Goal: Communication & Community: Answer question/provide support

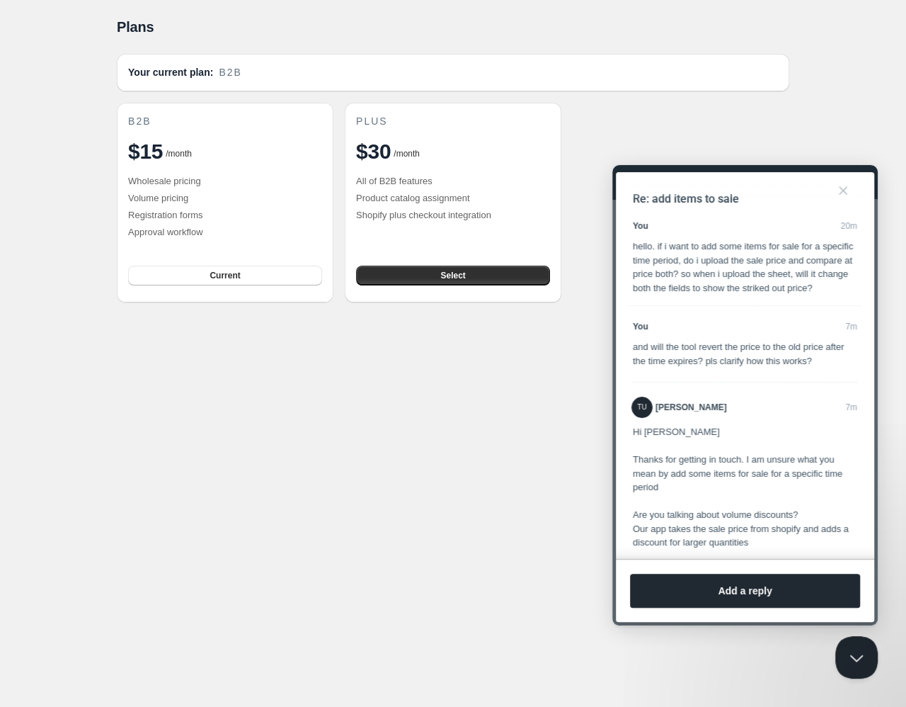
scroll to position [411, 0]
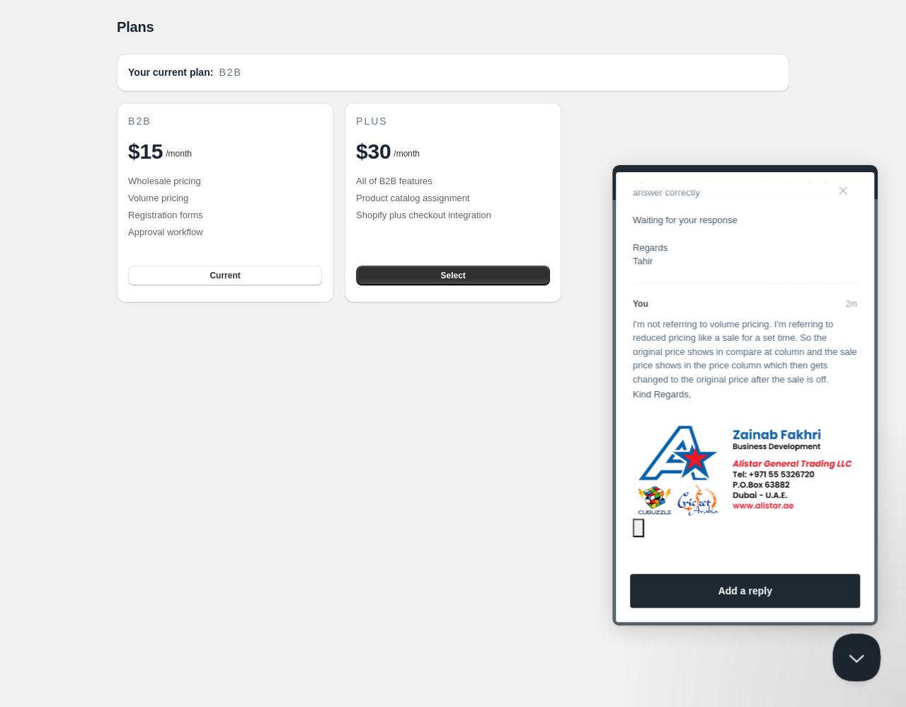
click at [864, 651] on button "Close Beacon popover" at bounding box center [854, 654] width 42 height 42
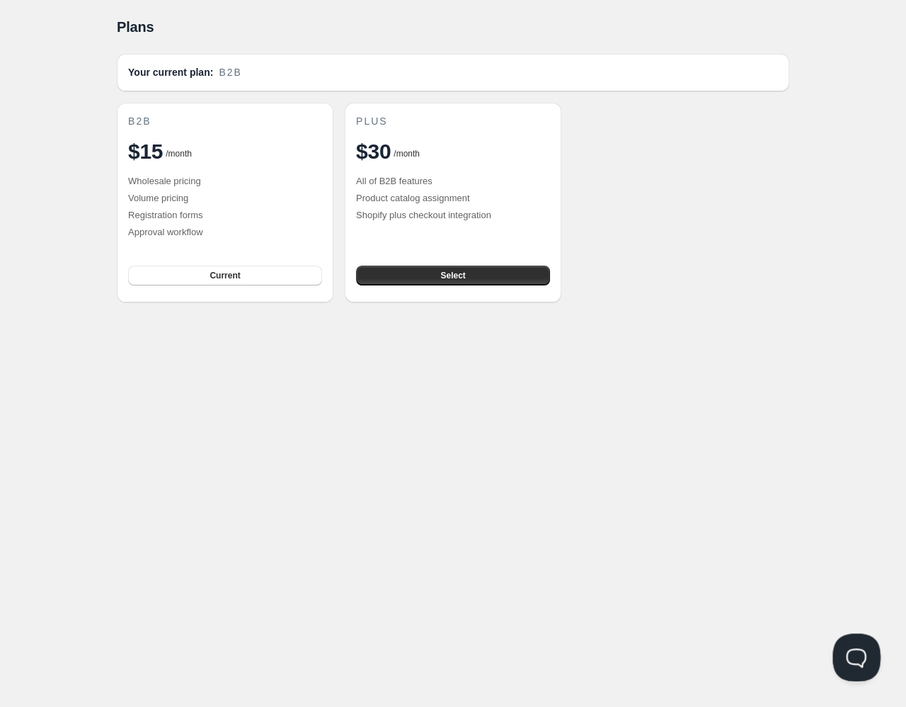
click at [856, 636] on button "Open Beacon popover" at bounding box center [854, 654] width 42 height 42
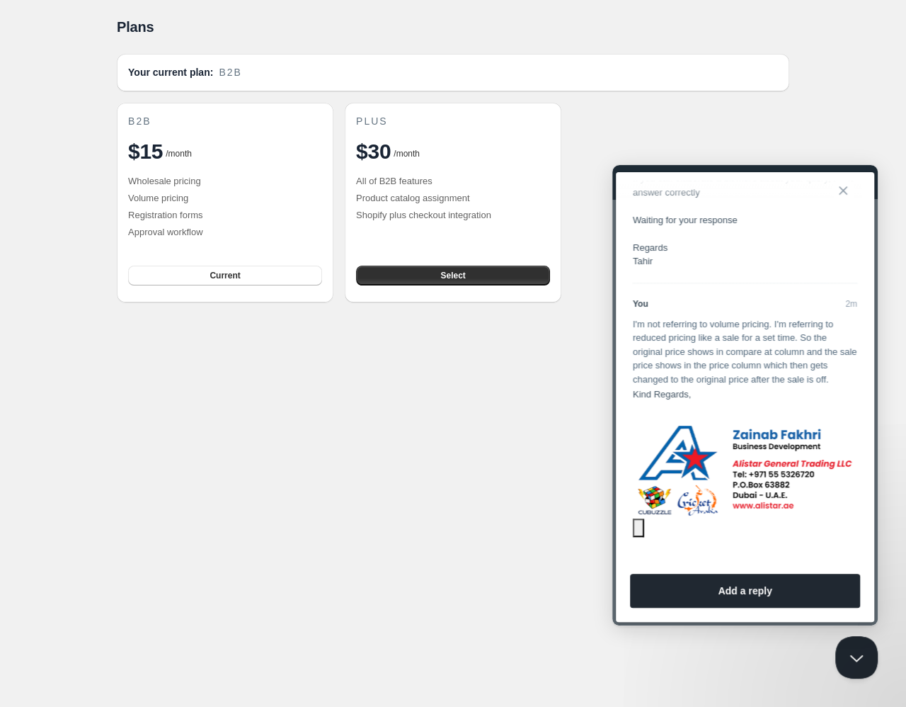
click at [848, 190] on button "Close" at bounding box center [843, 190] width 23 height 23
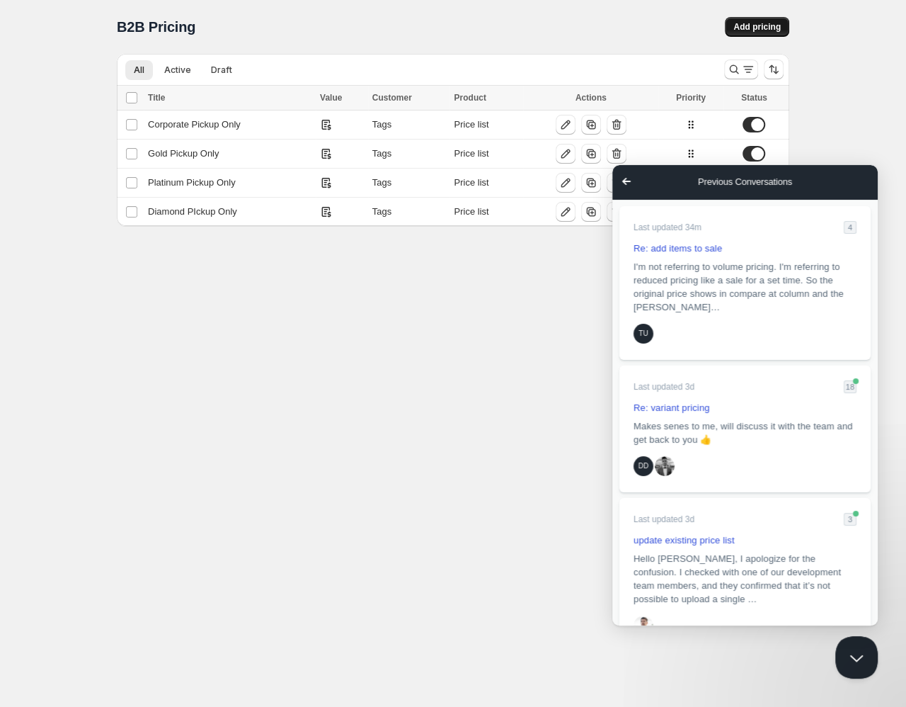
click at [759, 21] on button "Add pricing" at bounding box center [757, 27] width 64 height 20
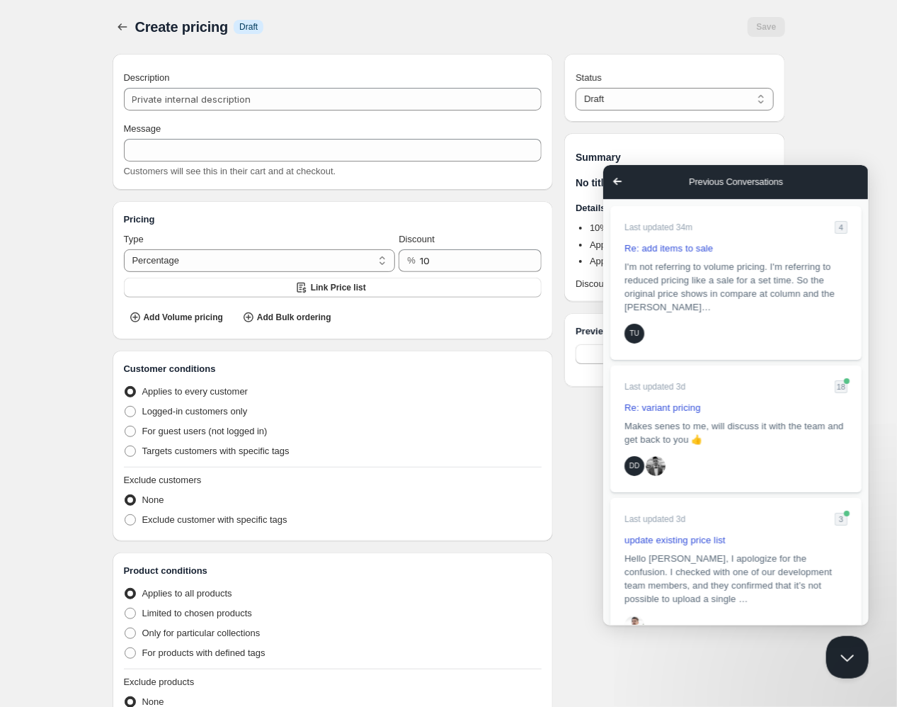
scroll to position [186, 0]
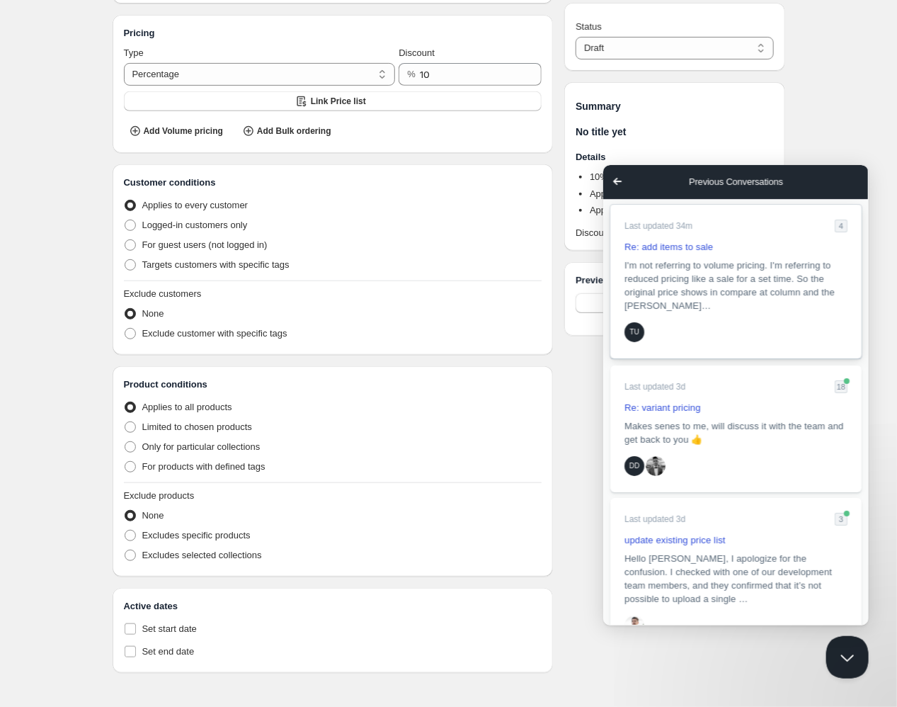
click at [757, 309] on span "I'm not referring to volume pricing. I'm referring to reduced pricing like a sa…" at bounding box center [735, 285] width 223 height 54
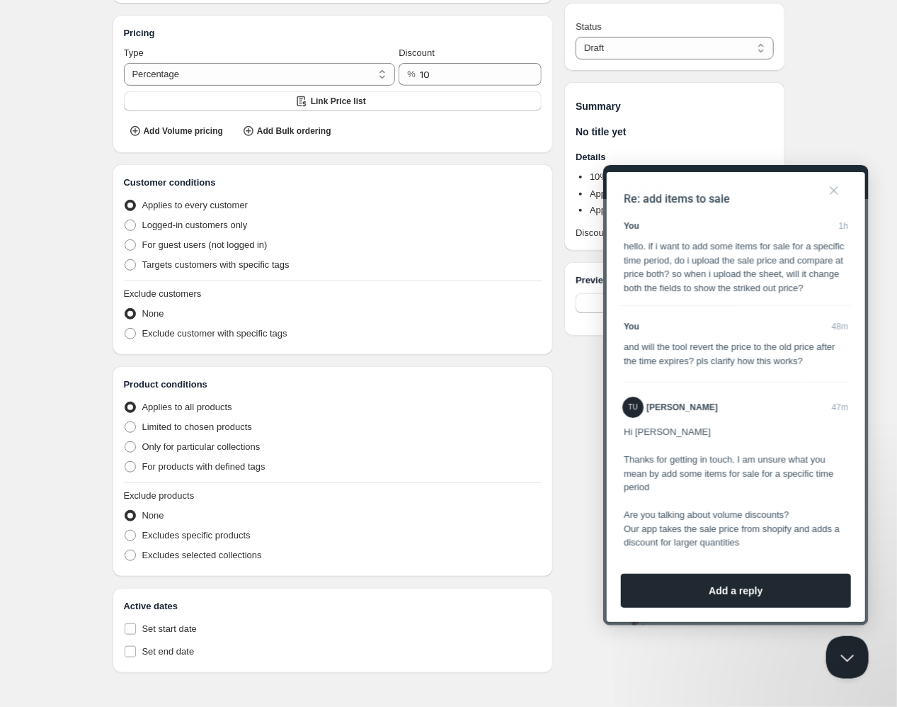
scroll to position [593, 0]
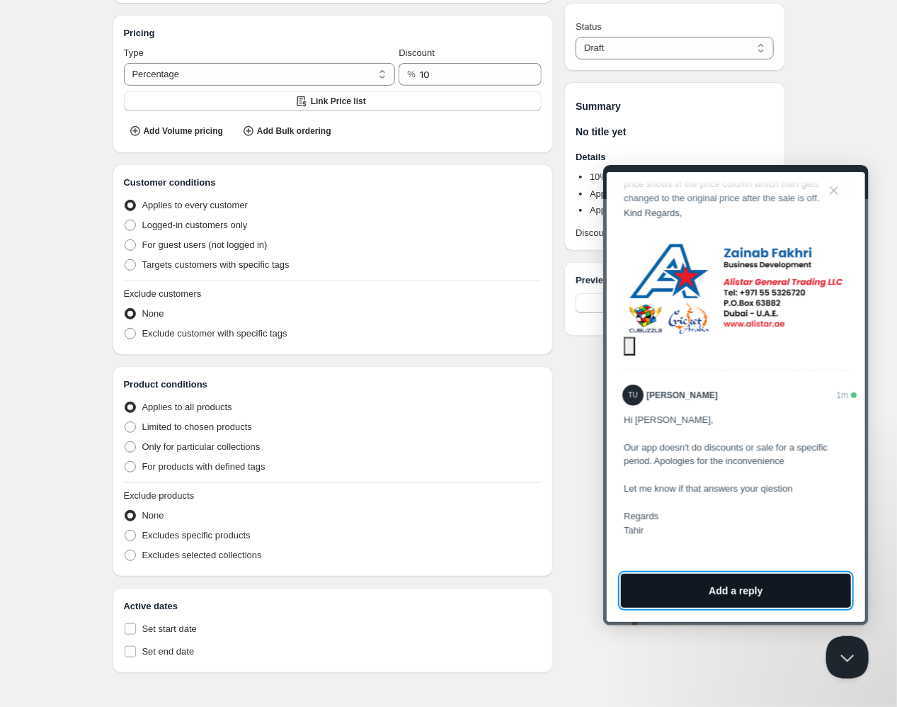
click at [708, 595] on button "Add a reply" at bounding box center [735, 590] width 230 height 34
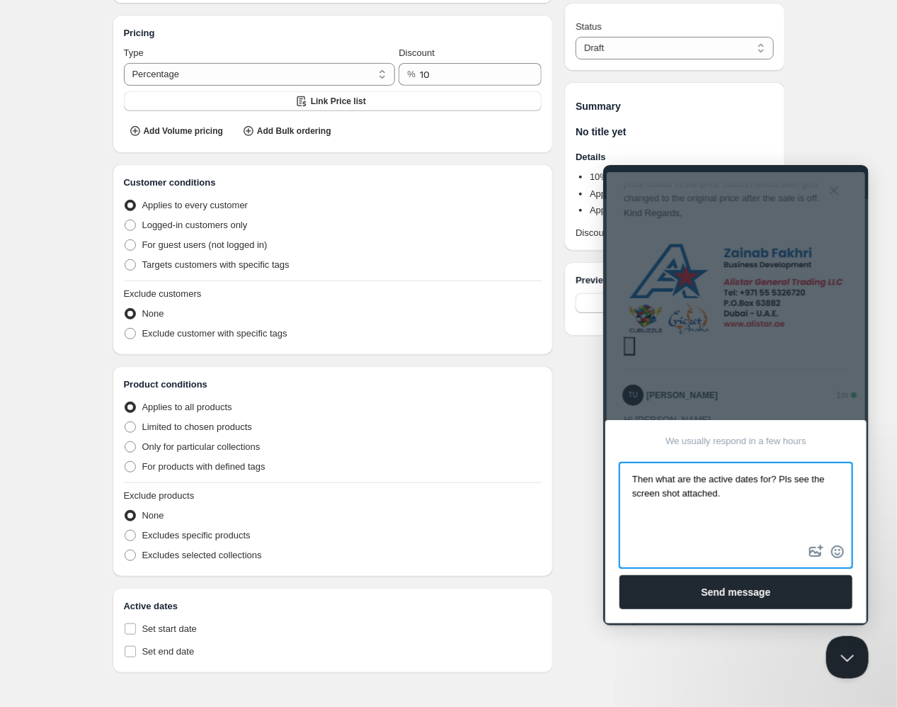
type textarea "Then what are the active dates for? Pls see the screen shot attached."
click at [814, 552] on button "image-plus" at bounding box center [815, 550] width 21 height 23
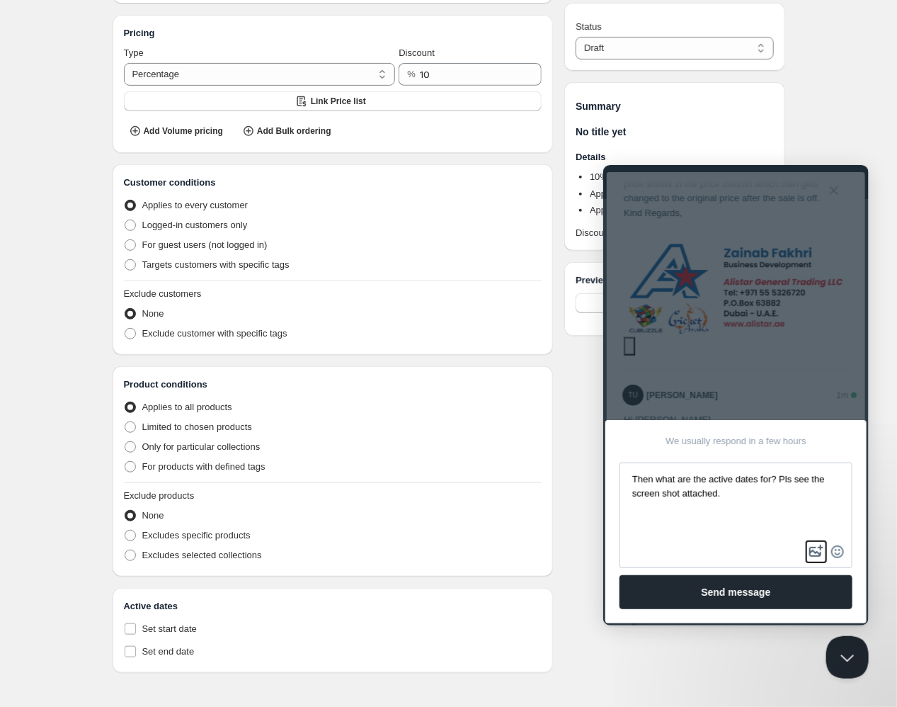
type input "C:\fakepath\Screenshot [DATE] 5.03.02 PM.png"
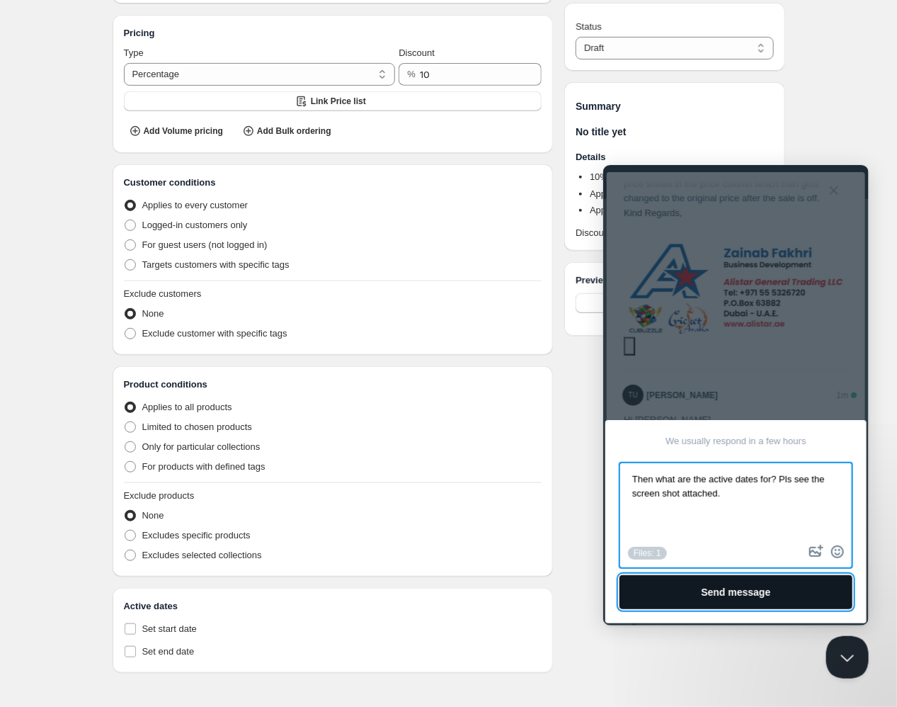
click at [787, 596] on button "Send message" at bounding box center [735, 591] width 233 height 34
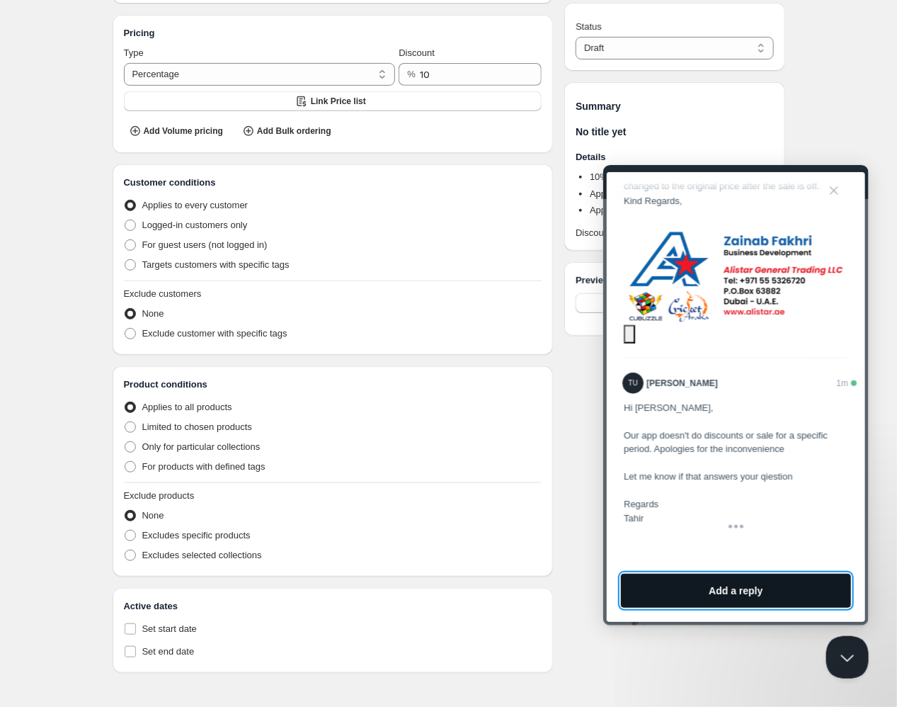
scroll to position [703, 0]
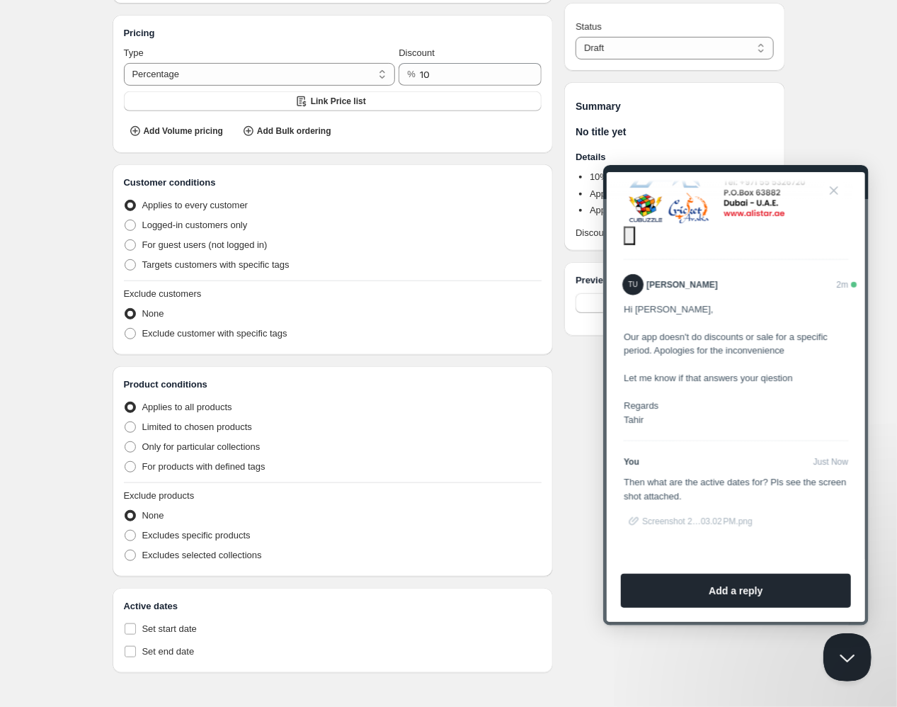
click at [845, 646] on button "Close Beacon popover" at bounding box center [844, 653] width 42 height 42
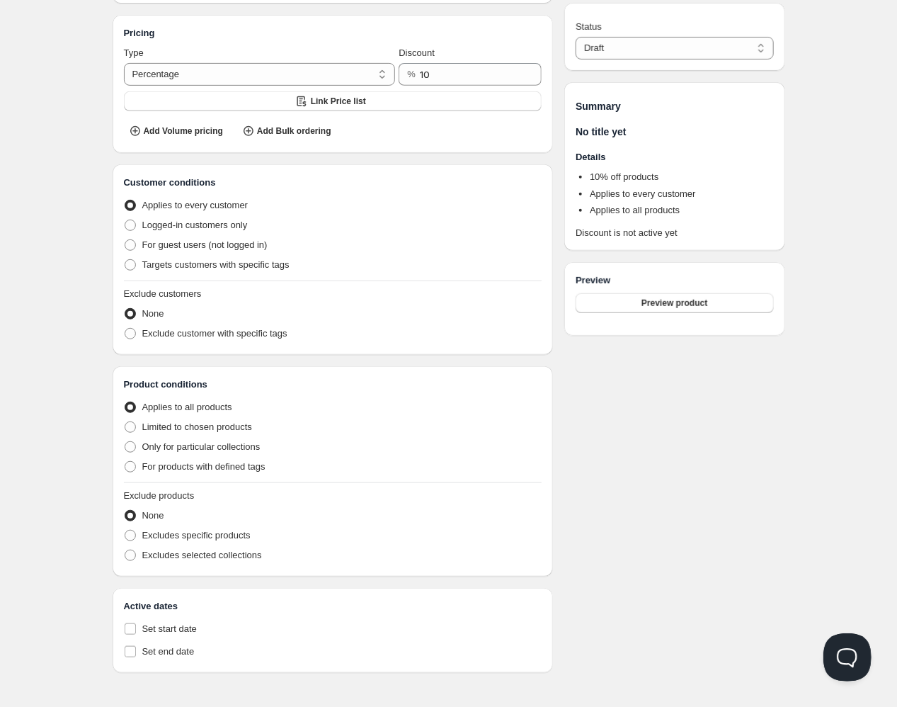
click at [845, 646] on button "Open Beacon popover" at bounding box center [844, 653] width 42 height 42
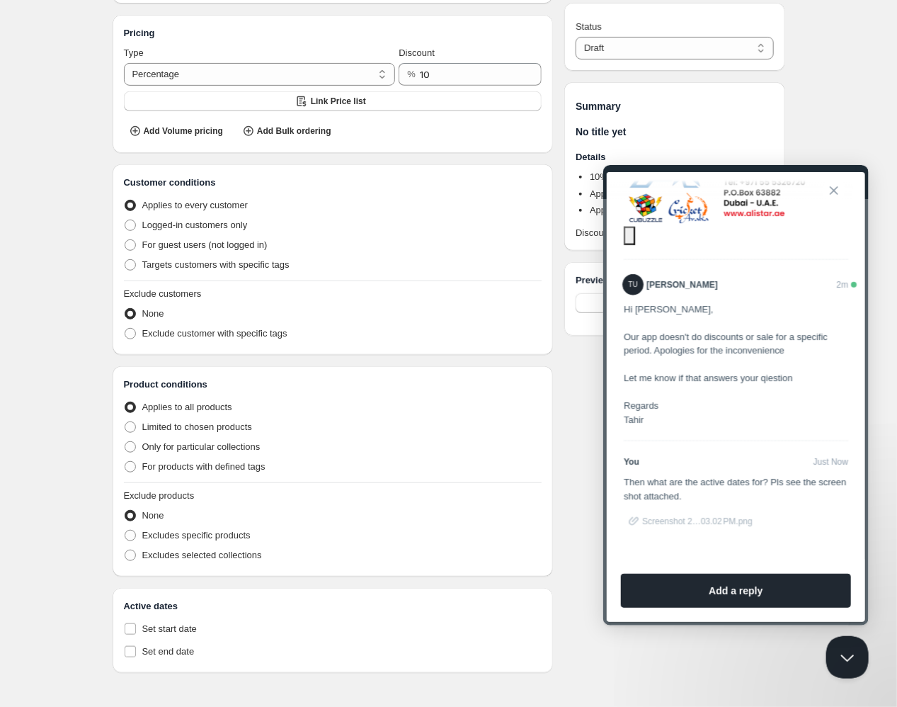
click at [838, 190] on button "Close" at bounding box center [833, 189] width 23 height 23
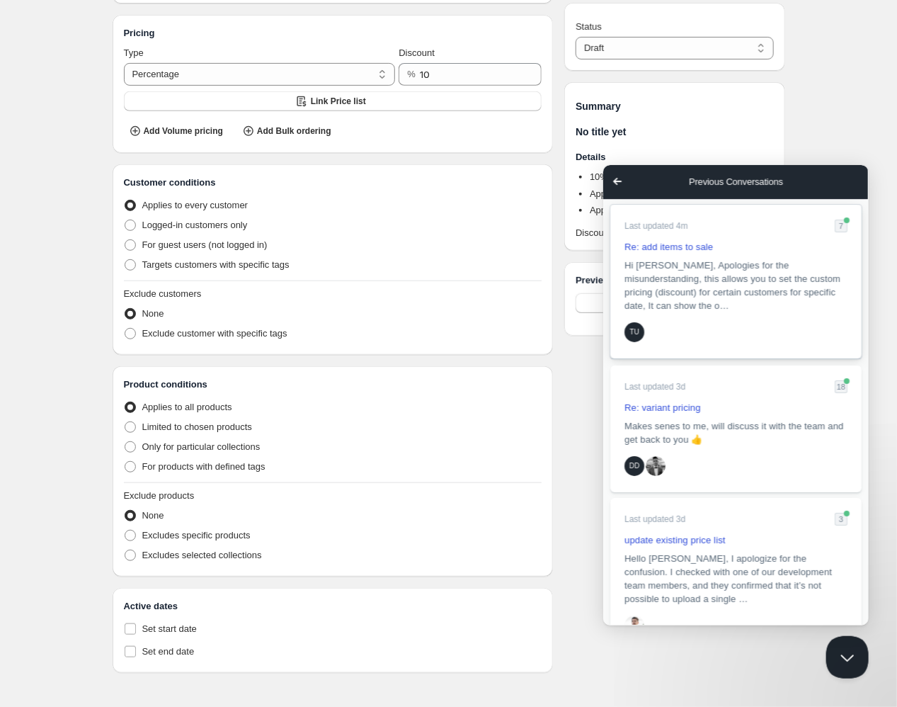
click at [729, 302] on span "Hi [PERSON_NAME], Apologies for the misunderstanding, this allows you to set th…" at bounding box center [732, 284] width 216 height 51
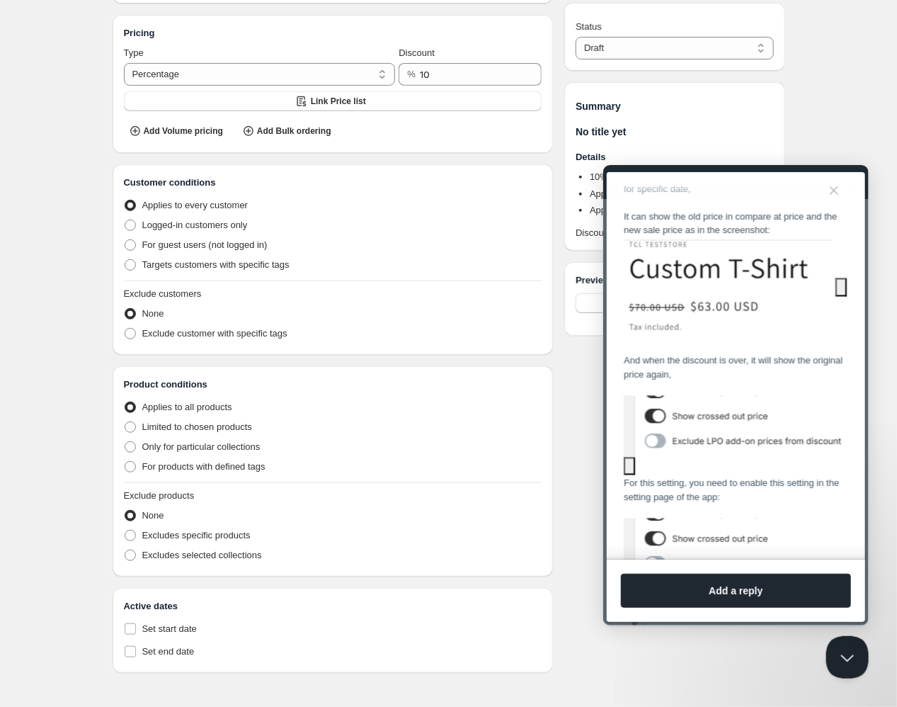
scroll to position [1017, 0]
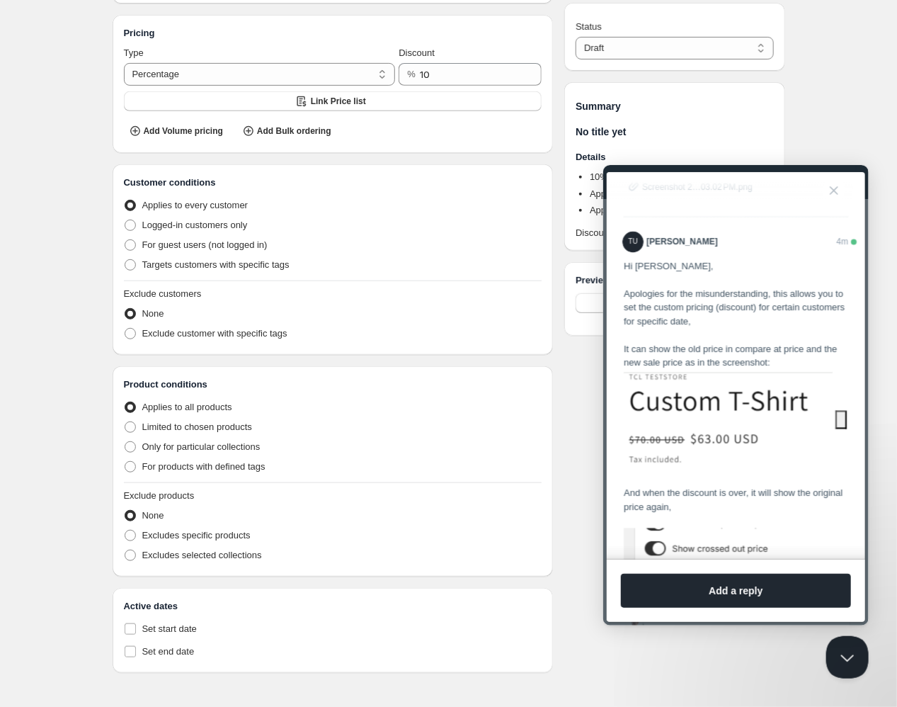
click at [753, 348] on div "Hi [PERSON_NAME], Apologies for the misunderstanding, this allows you to set th…" at bounding box center [735, 543] width 224 height 569
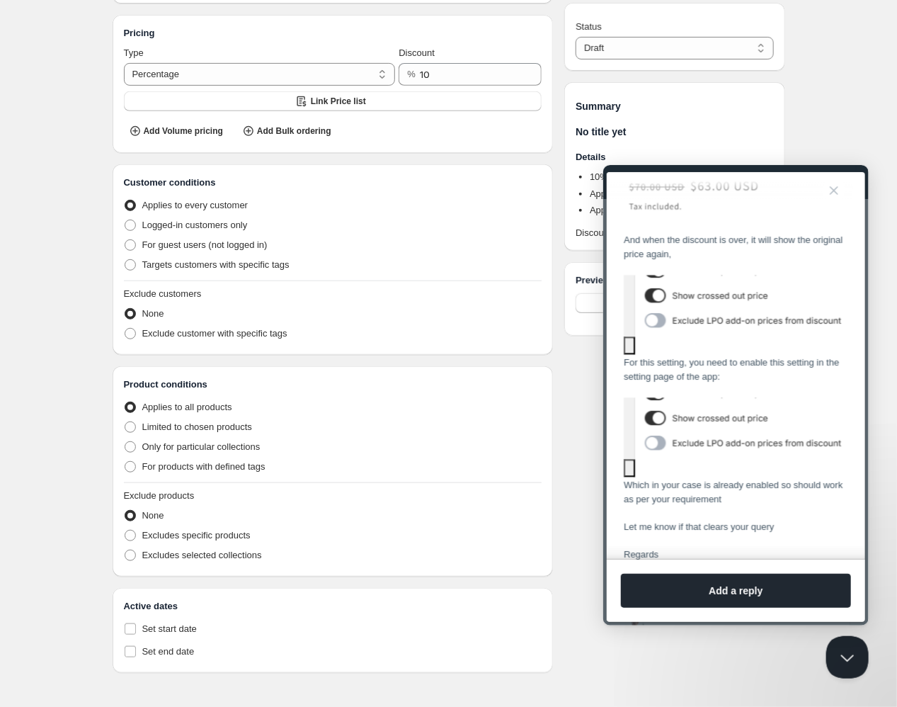
scroll to position [1337, 0]
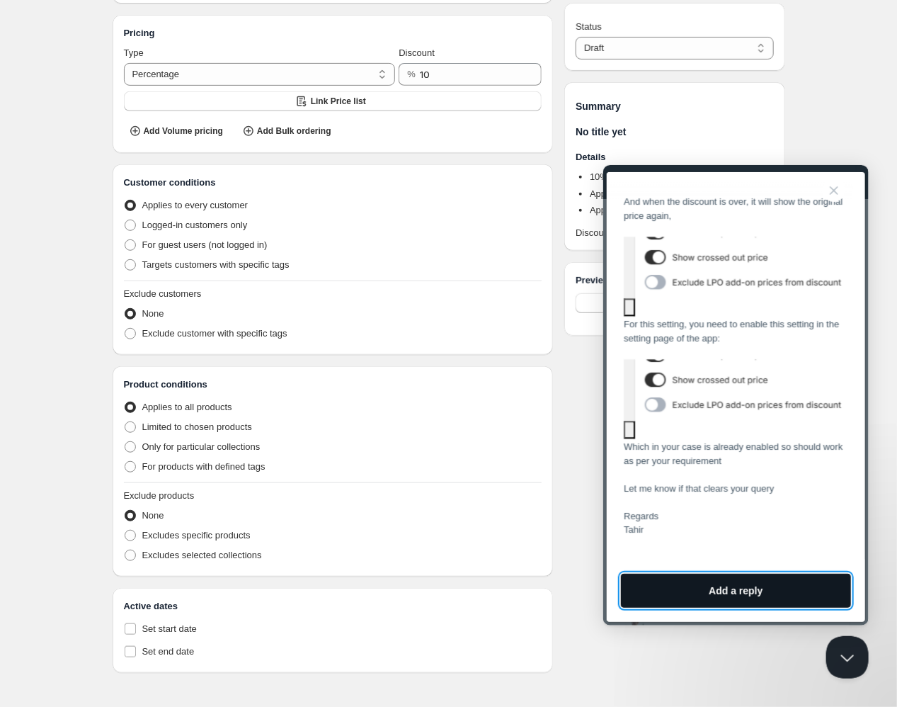
click at [760, 598] on button "Add a reply" at bounding box center [735, 590] width 230 height 34
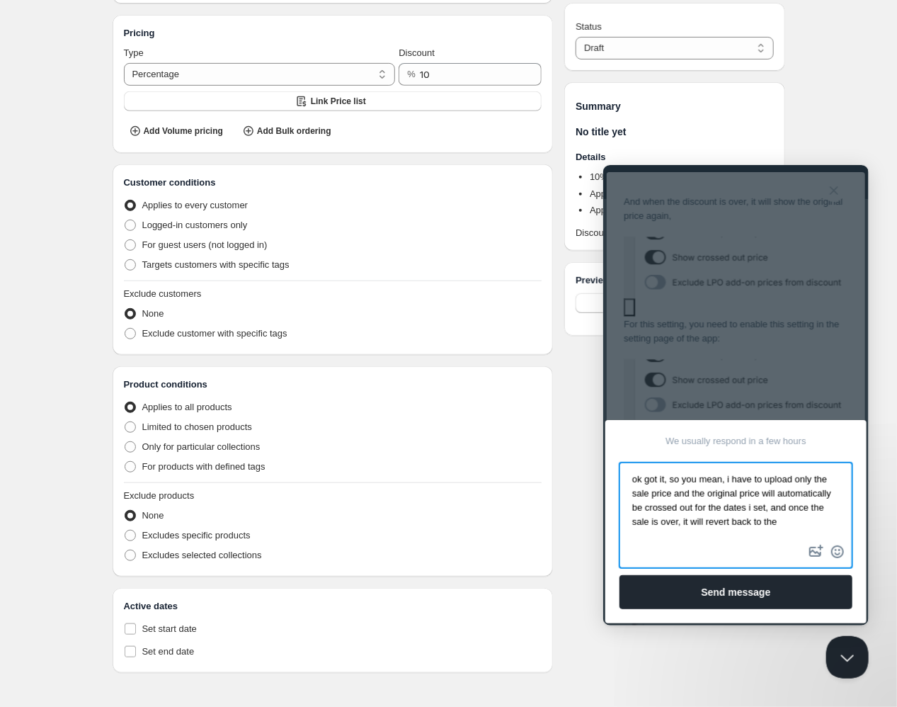
scroll to position [1, 0]
type textarea "ok got it, so you mean, i have to upload only the sale price and the original p…"
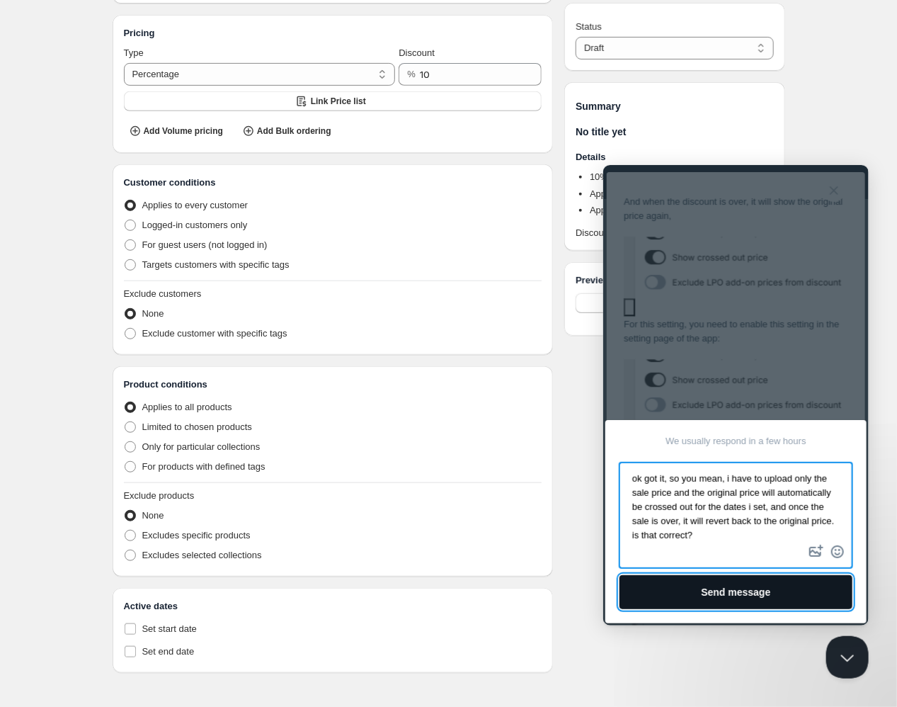
click at [753, 586] on button "Send message" at bounding box center [735, 591] width 233 height 34
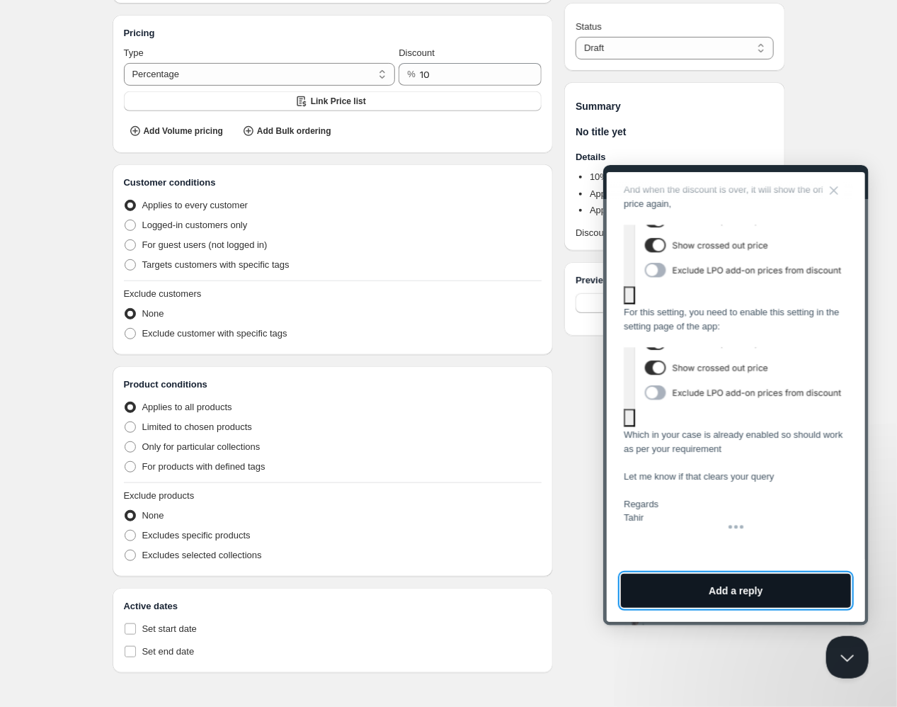
scroll to position [1455, 0]
